Goal: Information Seeking & Learning: Learn about a topic

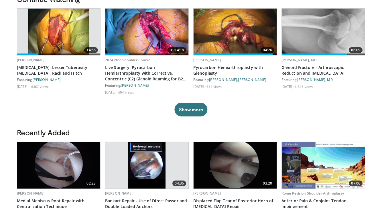
scroll to position [143, 0]
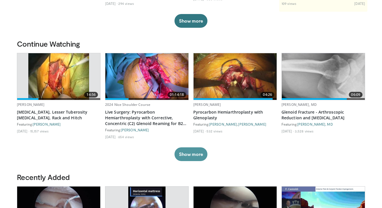
click at [187, 150] on button "Show more" at bounding box center [190, 154] width 33 height 14
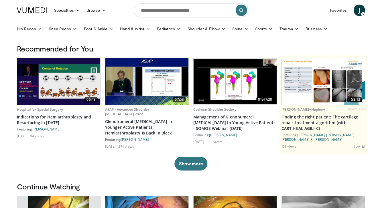
scroll to position [0, 0]
click at [201, 12] on input "Search topics, interventions" at bounding box center [191, 10] width 114 height 14
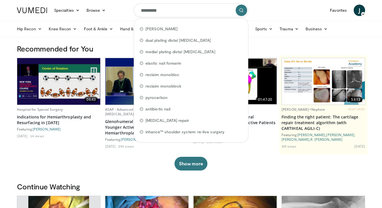
type input "**********"
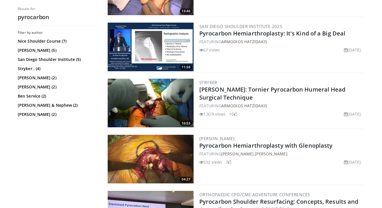
scroll to position [211, 0]
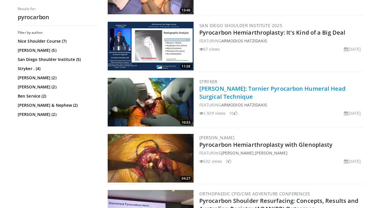
click at [239, 90] on link "[PERSON_NAME]: Tornier Pyrocarbon Humeral Head Surgical Technique" at bounding box center [272, 93] width 146 height 16
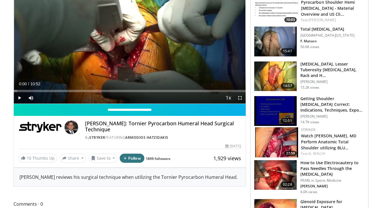
scroll to position [18, 0]
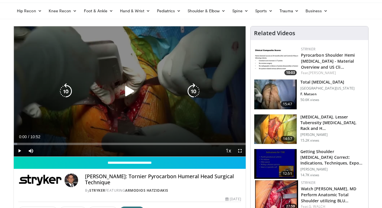
click at [125, 90] on icon "Video Player" at bounding box center [130, 91] width 16 height 16
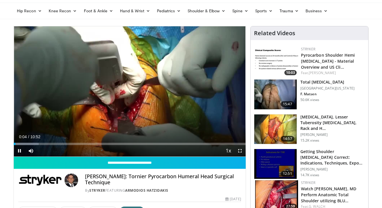
click at [239, 153] on span "Video Player" at bounding box center [239, 150] width 11 height 11
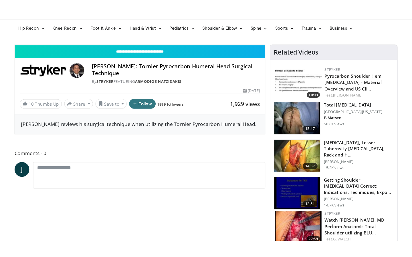
scroll to position [0, 0]
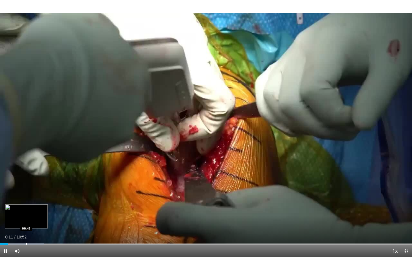
click at [26, 208] on div "Progress Bar" at bounding box center [26, 244] width 1 height 2
click at [34, 208] on div "Loaded : 18.40% 00:41 00:53" at bounding box center [206, 242] width 412 height 5
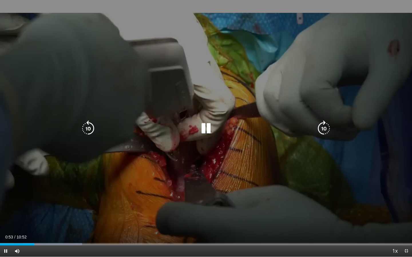
click at [40, 208] on div "Progress Bar" at bounding box center [48, 244] width 67 height 2
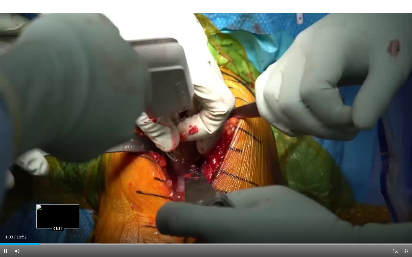
click at [60, 208] on div "Progress Bar" at bounding box center [57, 244] width 85 height 2
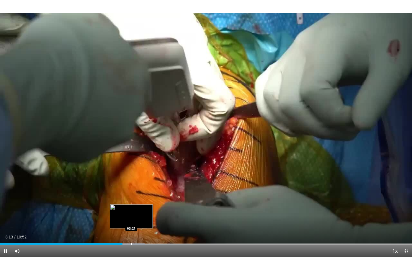
click at [131, 208] on div "Loaded : 35.26% 03:13 03:27" at bounding box center [206, 242] width 412 height 5
click at [139, 208] on div "Progress Bar" at bounding box center [139, 244] width 1 height 2
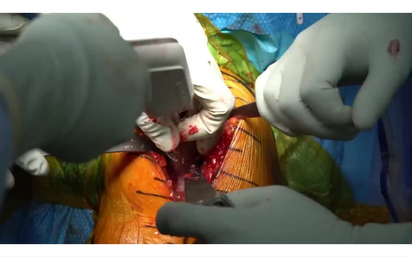
click at [6, 208] on div "10 seconds Tap to unmute" at bounding box center [206, 128] width 412 height 257
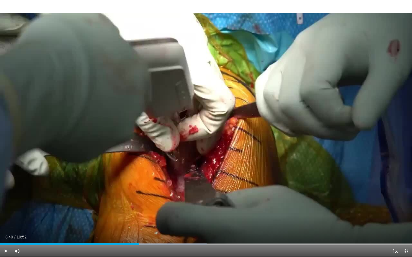
click at [5, 208] on span "Video Player" at bounding box center [5, 251] width 11 height 11
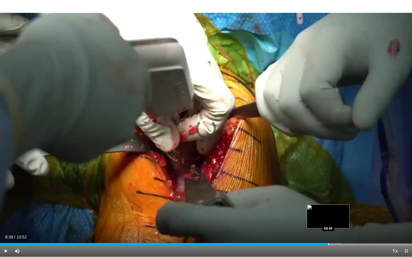
click at [328, 208] on div "Progress Bar" at bounding box center [328, 244] width 1 height 2
click at [335, 208] on div "Progress Bar" at bounding box center [335, 244] width 1 height 2
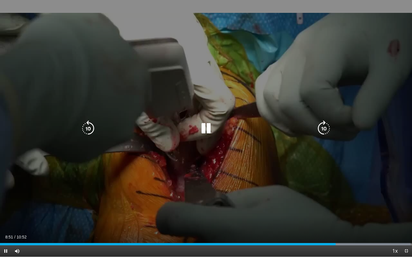
click at [344, 208] on div "Loaded : 99.64% 08:51 09:01" at bounding box center [206, 242] width 412 height 5
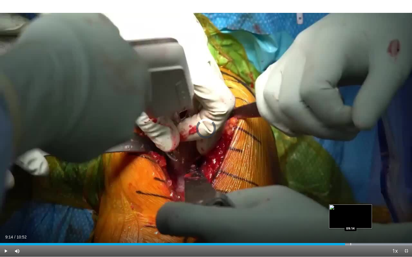
click at [350, 208] on div "Loaded : 99.99% 09:06 09:14" at bounding box center [206, 242] width 412 height 5
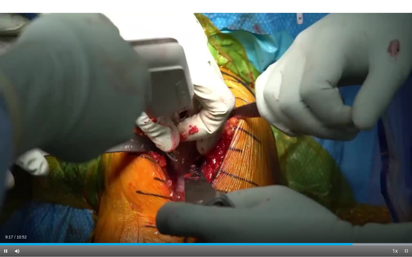
click at [8, 208] on span "Video Player" at bounding box center [5, 251] width 11 height 11
click at [6, 208] on span "Video Player" at bounding box center [5, 251] width 11 height 11
click at [349, 208] on div "Progress Bar" at bounding box center [349, 244] width 1 height 2
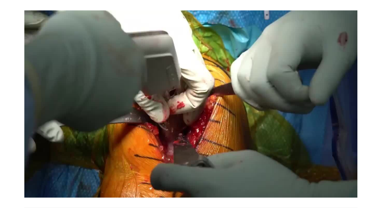
scroll to position [18, 0]
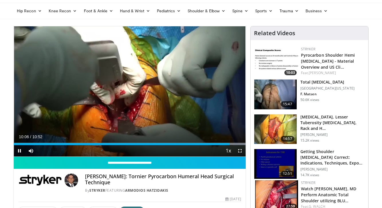
click at [20, 148] on span "Video Player" at bounding box center [19, 150] width 11 height 11
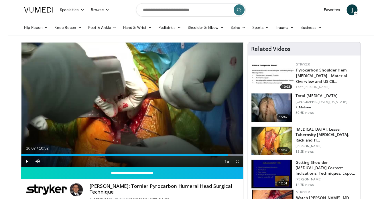
scroll to position [0, 0]
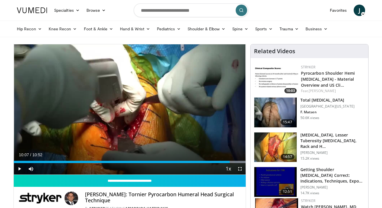
click at [343, 31] on ul "Hip Recon Hip [MEDICAL_DATA] Revision Hip [MEDICAL_DATA] Hip Preservation Knee …" at bounding box center [190, 29] width 355 height 16
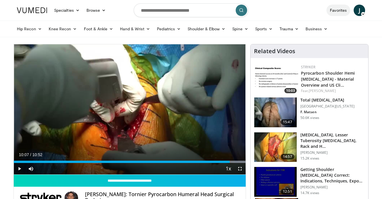
click at [338, 10] on link "Favorites" at bounding box center [338, 10] width 24 height 11
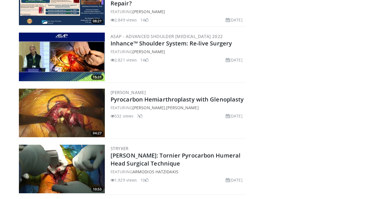
scroll to position [2797, 0]
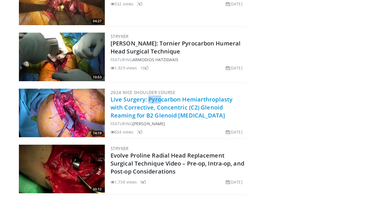
click at [147, 100] on link "Live Surgery: Pyrocarbon Hemiarthroplasty with Corrective, Concentric (C2) Glen…" at bounding box center [171, 108] width 122 height 24
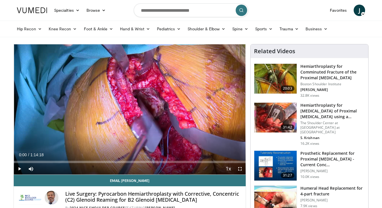
click at [22, 169] on span "Video Player" at bounding box center [19, 168] width 11 height 11
click at [238, 171] on span "Video Player" at bounding box center [239, 168] width 11 height 11
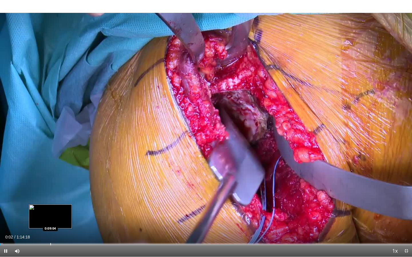
click at [50, 208] on div "Progress Bar" at bounding box center [50, 244] width 1 height 2
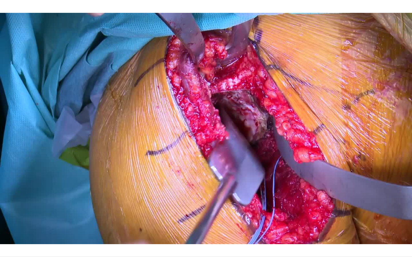
click at [65, 208] on video-js "**********" at bounding box center [206, 128] width 412 height 257
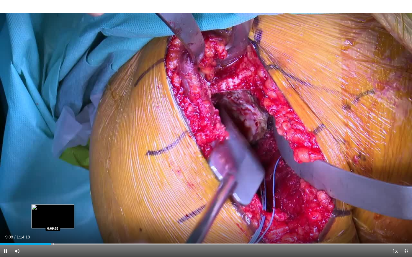
click at [53, 208] on div "Progress Bar" at bounding box center [53, 244] width 1 height 2
click at [60, 208] on div "Progress Bar" at bounding box center [60, 244] width 1 height 2
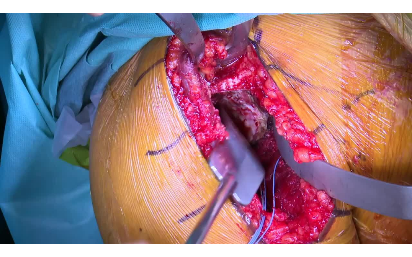
click at [63, 208] on div "10 seconds Tap to unmute" at bounding box center [206, 128] width 412 height 257
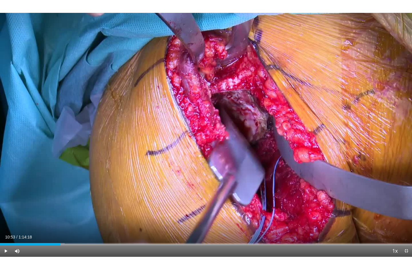
click at [7, 208] on span "Video Player" at bounding box center [5, 251] width 11 height 11
click at [69, 208] on div "Progress Bar" at bounding box center [69, 244] width 1 height 2
click at [83, 208] on div "Progress Bar" at bounding box center [83, 244] width 1 height 2
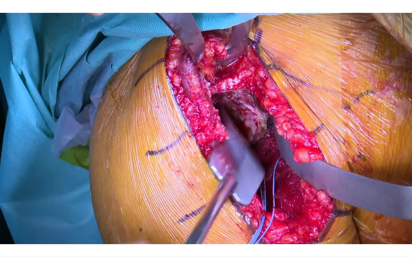
click at [97, 208] on div "10 seconds Tap to unmute" at bounding box center [206, 128] width 412 height 257
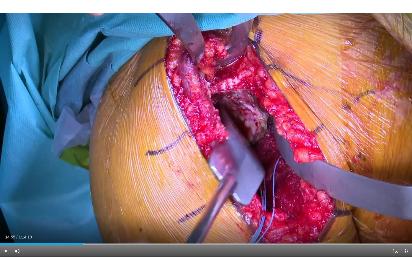
click at [5, 208] on span "Video Player" at bounding box center [5, 251] width 11 height 11
click at [90, 208] on div "Progress Bar" at bounding box center [90, 244] width 1 height 2
click at [98, 208] on div "Loaded : 23.77% 0:16:47 0:17:35" at bounding box center [206, 242] width 412 height 5
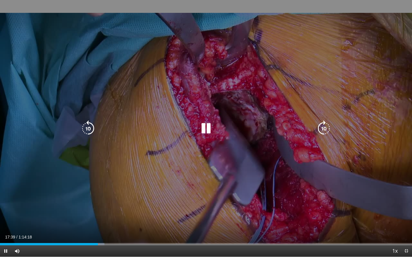
click at [91, 128] on icon "Video Player" at bounding box center [88, 129] width 16 height 16
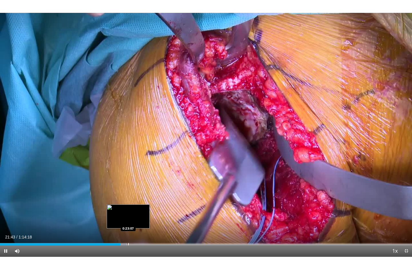
click at [128, 208] on div "Loaded : 30.73% 0:21:43 0:23:07" at bounding box center [206, 242] width 412 height 5
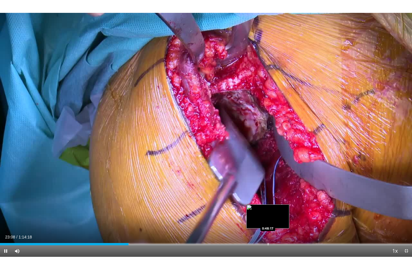
click at [268, 208] on div "Progress Bar" at bounding box center [268, 244] width 1 height 2
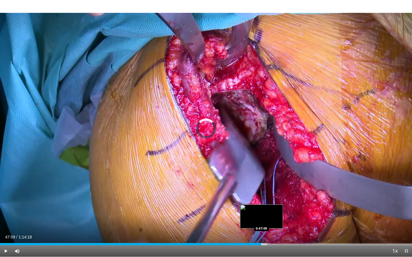
click at [261, 208] on div "Progress Bar" at bounding box center [261, 244] width 1 height 2
click at [268, 208] on div "Progress Bar" at bounding box center [268, 244] width 1 height 2
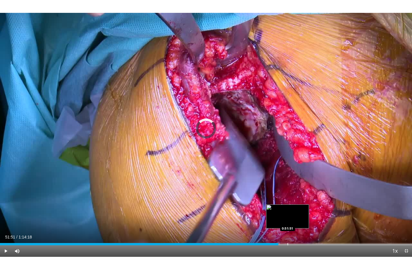
click at [287, 208] on div "Progress Bar" at bounding box center [287, 244] width 1 height 2
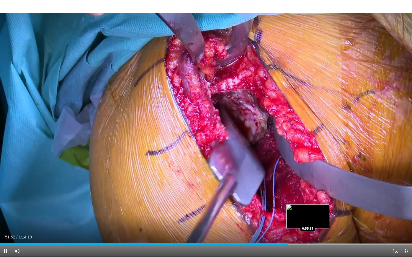
click at [308, 208] on video-js "**********" at bounding box center [206, 128] width 412 height 257
click at [299, 208] on div "Loaded : 70.43% 0:51:54 0:53:55" at bounding box center [206, 244] width 412 height 2
click at [304, 208] on div "Progress Bar" at bounding box center [304, 244] width 1 height 2
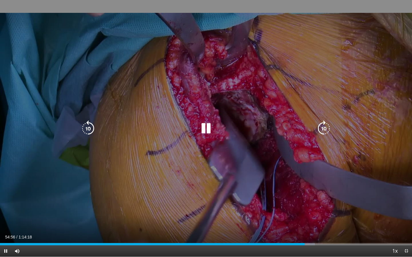
click at [309, 208] on div "Progress Bar" at bounding box center [308, 244] width 13 height 2
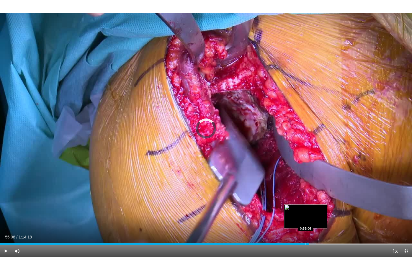
click at [306, 208] on div "Progress Bar" at bounding box center [306, 244] width 1 height 2
click at [301, 208] on div "Progress Bar" at bounding box center [301, 244] width 1 height 2
click at [298, 208] on div "Progress Bar" at bounding box center [298, 244] width 1 height 2
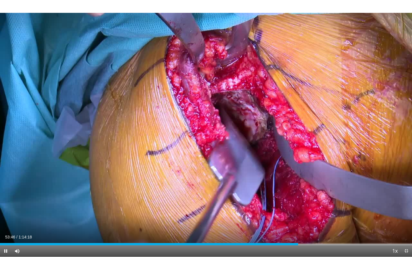
click at [300, 208] on div "Current Time 53:46 / Duration 1:14:18 Pause Skip Backward Skip Forward Mute 0% …" at bounding box center [206, 251] width 412 height 11
click at [301, 208] on div "Progress Bar" at bounding box center [301, 244] width 1 height 2
click at [306, 208] on div "Progress Bar" at bounding box center [306, 244] width 1 height 2
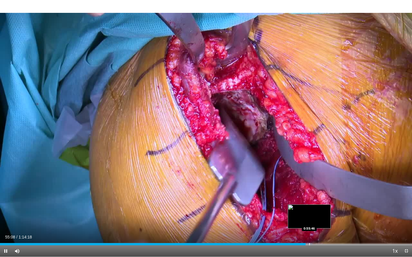
click at [309, 208] on video-js "**********" at bounding box center [206, 128] width 412 height 257
click at [310, 208] on div "Progress Bar" at bounding box center [310, 244] width 1 height 2
click at [307, 208] on div "Progress Bar" at bounding box center [307, 244] width 1 height 2
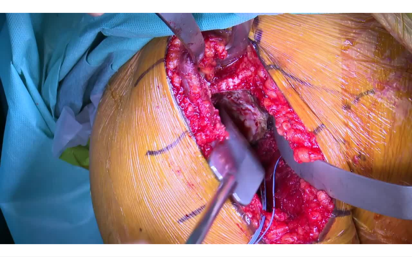
click at [320, 208] on div "30 seconds Tap to unmute" at bounding box center [206, 128] width 412 height 257
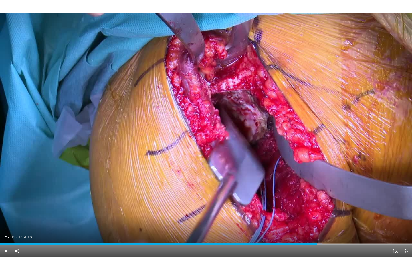
click at [5, 208] on span "Video Player" at bounding box center [5, 251] width 11 height 11
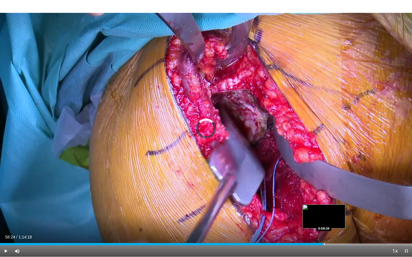
click at [324, 208] on div "Loaded : 78.05% 0:58:24 0:58:24" at bounding box center [206, 242] width 412 height 5
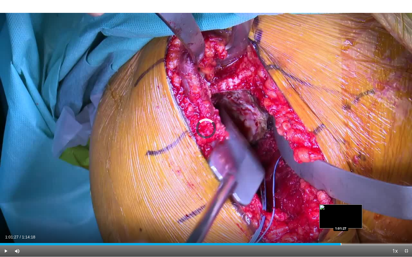
click at [341, 208] on div "Progress Bar" at bounding box center [341, 244] width 1 height 2
click at [349, 208] on div "Progress Bar" at bounding box center [349, 244] width 1 height 2
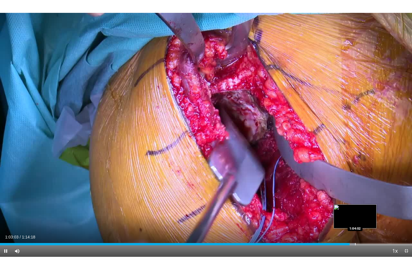
click at [355, 208] on div "Loaded : 86.32% 1:03:03 1:04:02" at bounding box center [206, 242] width 412 height 5
click at [361, 208] on video-js "**********" at bounding box center [206, 128] width 412 height 257
click at [368, 208] on div "Progress Bar" at bounding box center [368, 244] width 1 height 2
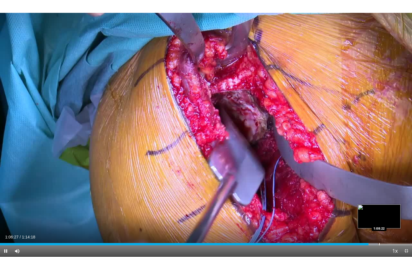
click at [379, 208] on div "Loaded : 91.74% 1:06:27 1:08:22" at bounding box center [206, 242] width 412 height 5
click at [381, 208] on div "Progress Bar" at bounding box center [383, 244] width 1 height 2
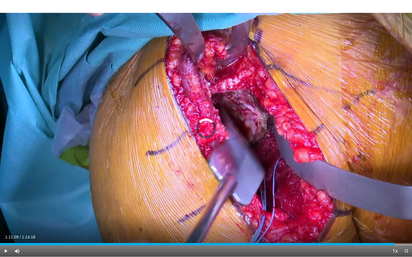
click at [381, 208] on div "Progress Bar" at bounding box center [394, 244] width 1 height 2
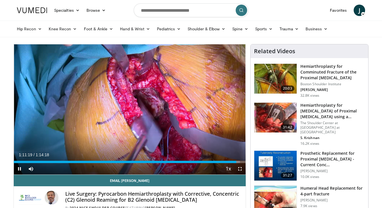
click at [22, 169] on span "Video Player" at bounding box center [19, 168] width 11 height 11
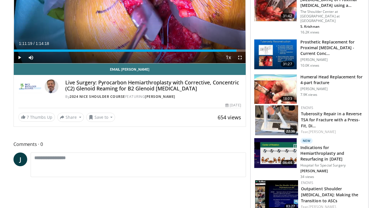
scroll to position [8, 0]
